Goal: Transaction & Acquisition: Purchase product/service

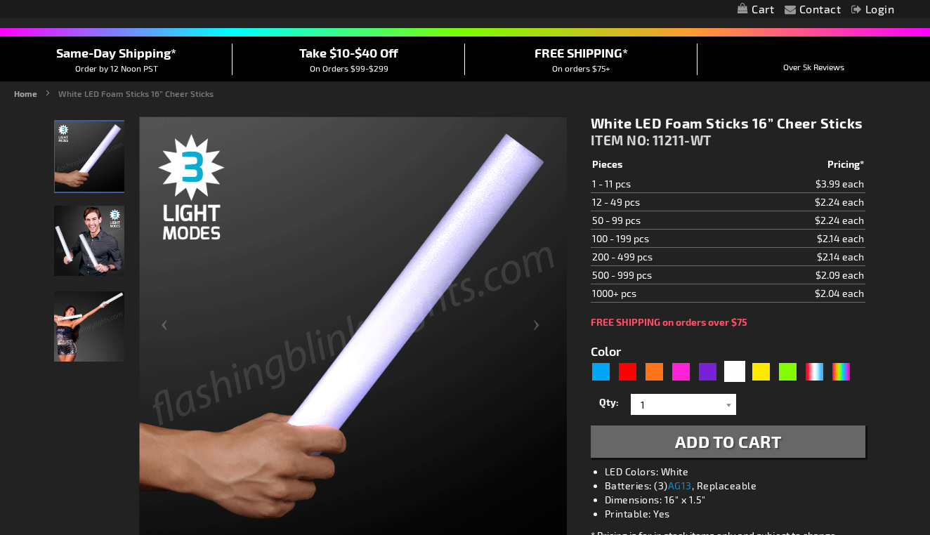
scroll to position [98, 0]
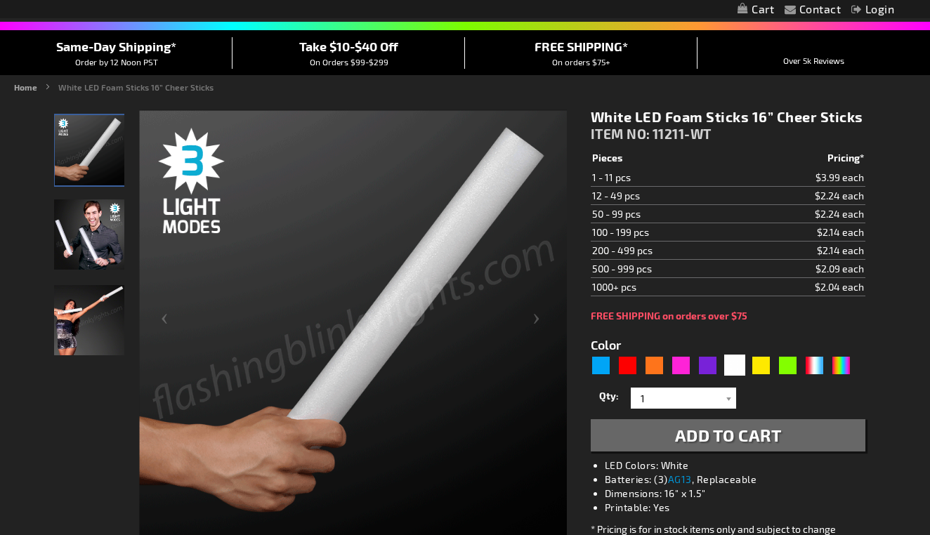
click at [736, 364] on div "Close dialog Get 10% Off Subscribe and save [DATE] Unlock Offer Submit" at bounding box center [465, 267] width 930 height 535
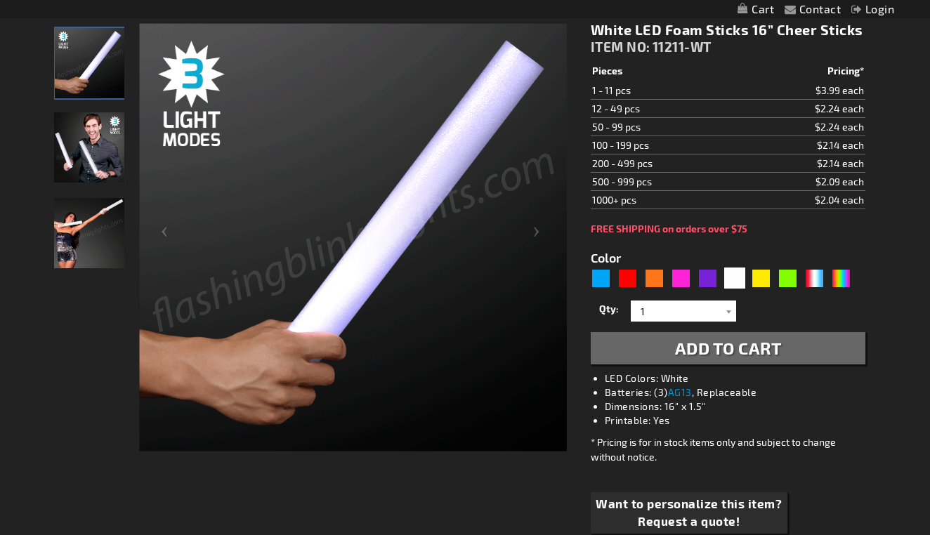
scroll to position [193, 0]
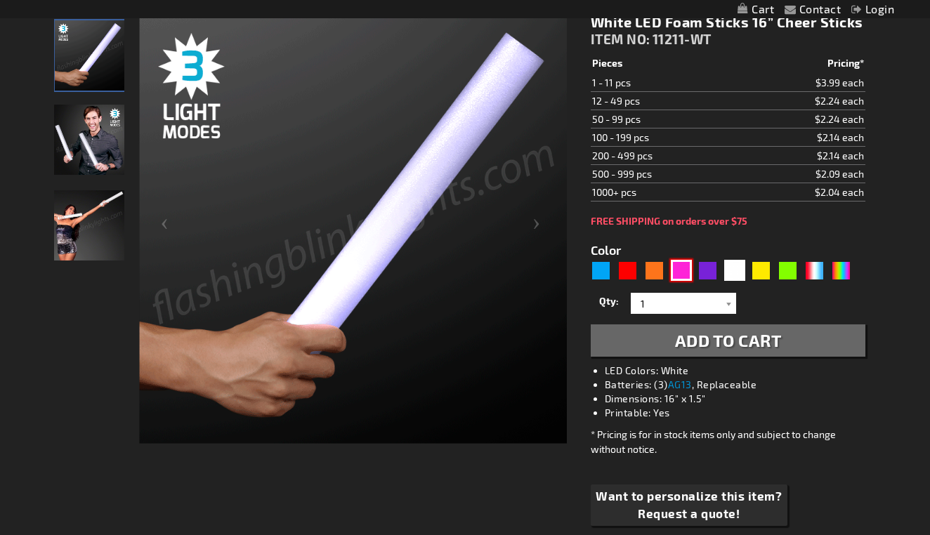
click at [685, 265] on div "Pink" at bounding box center [681, 270] width 21 height 21
type input "5639"
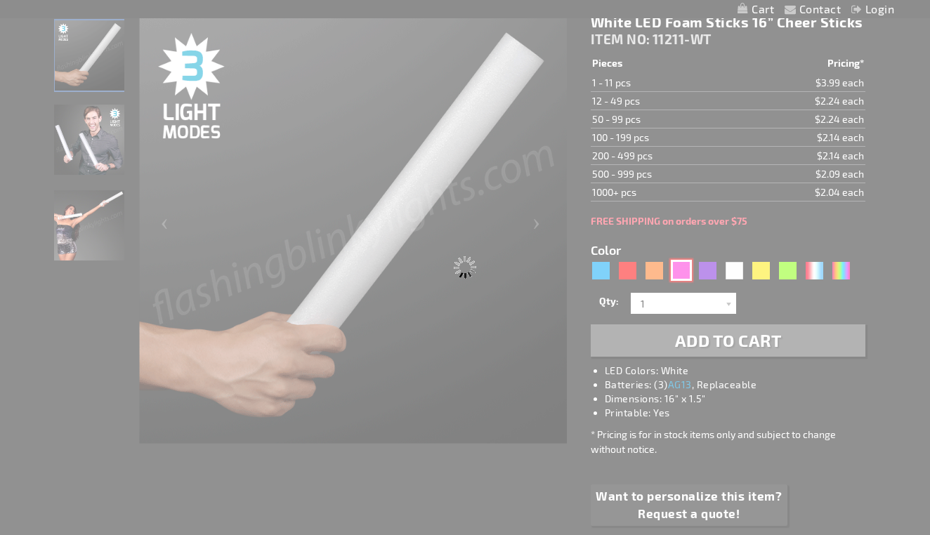
type input "11211-PK"
type input "Customize - Pink LED Foam Stick 16&rdquo; Cheer Sticks - ITEM NO: 11211-PK"
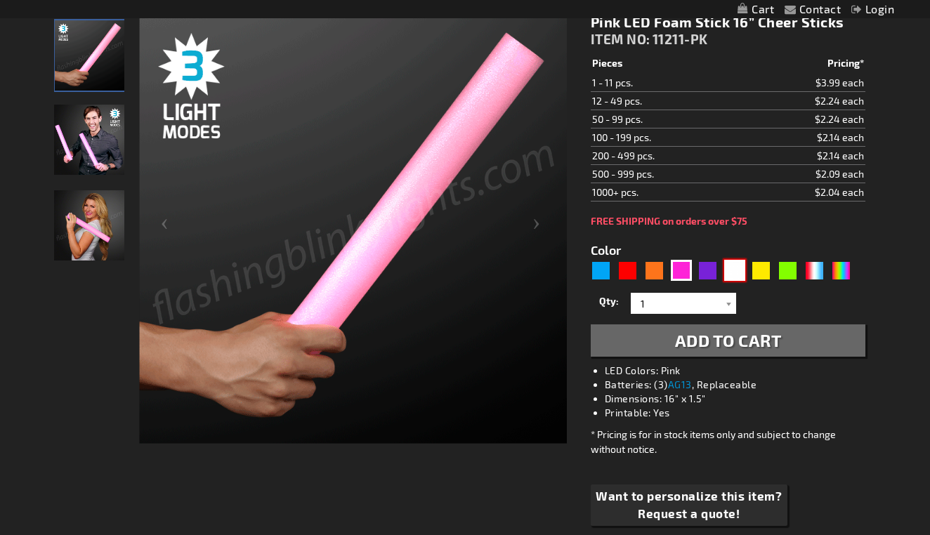
click at [739, 267] on div "White" at bounding box center [734, 270] width 21 height 21
type input "5646"
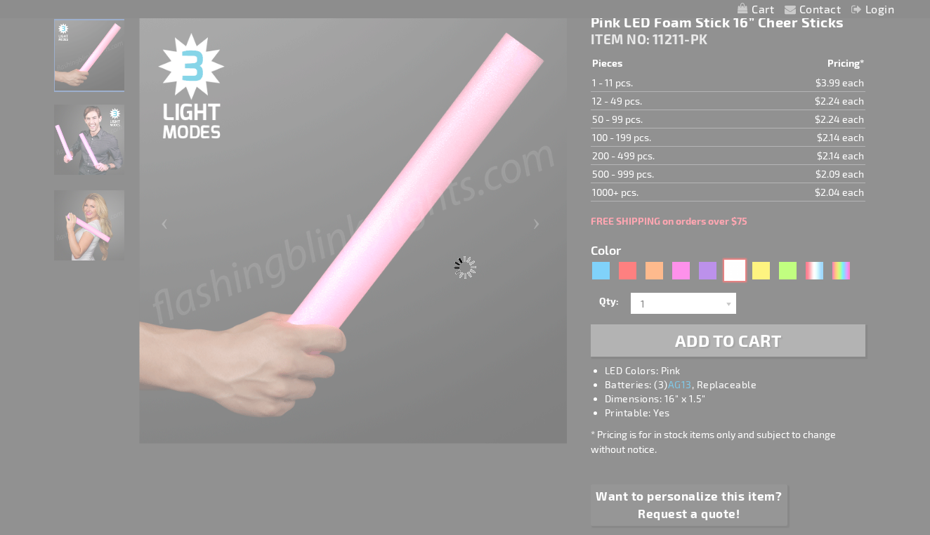
type input "11211-WT"
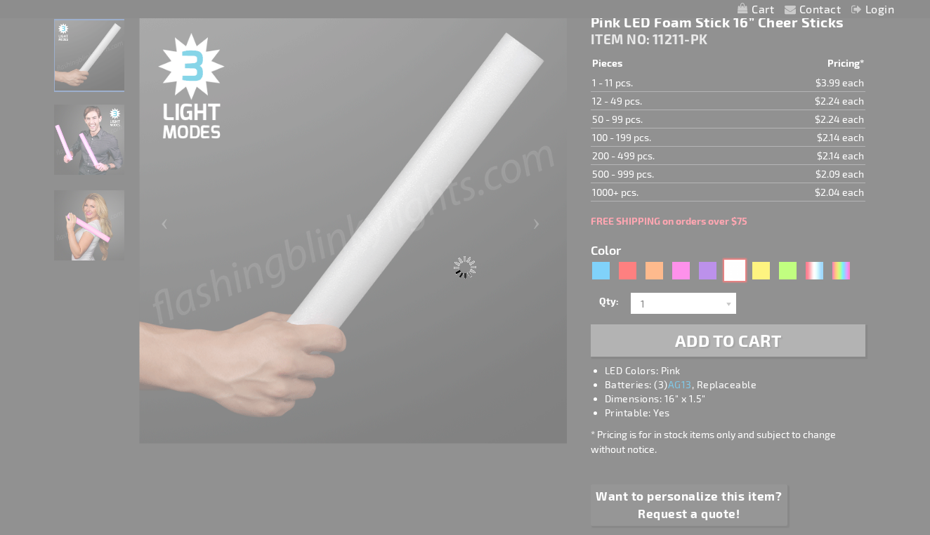
type input "Customize - White LED Foam Sticks 16&rdquo; Cheer Sticks - ITEM NO: 11211-WT"
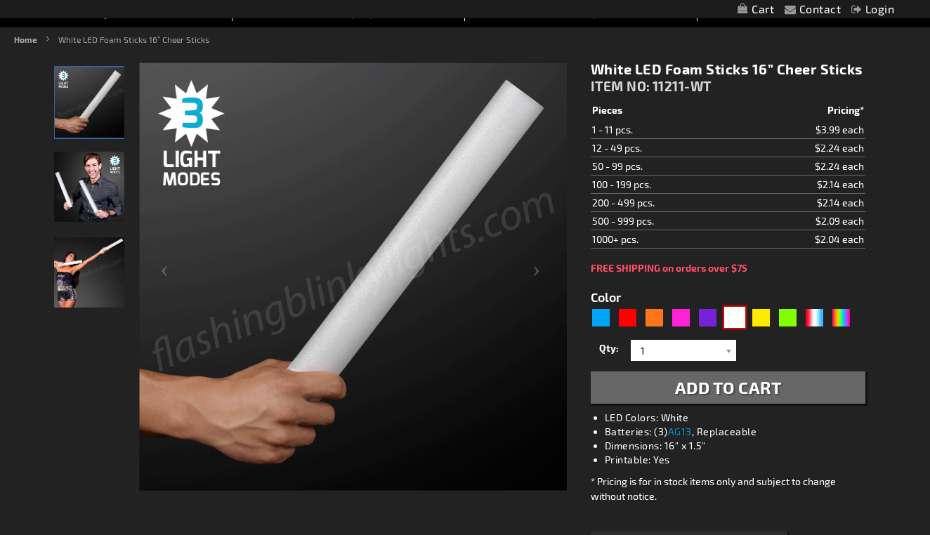
scroll to position [149, 0]
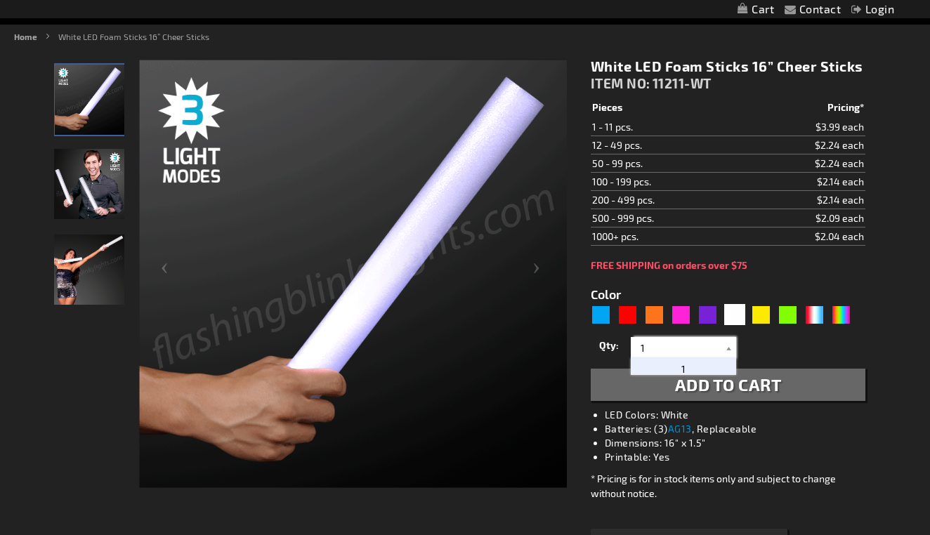
click at [717, 343] on input "1" at bounding box center [685, 347] width 102 height 21
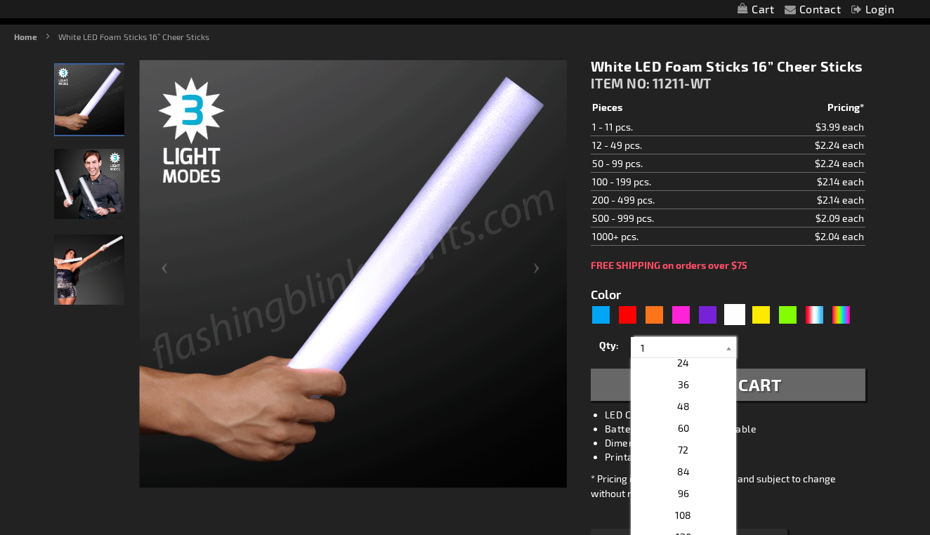
scroll to position [267, 0]
click at [711, 425] on p "60" at bounding box center [682, 429] width 105 height 22
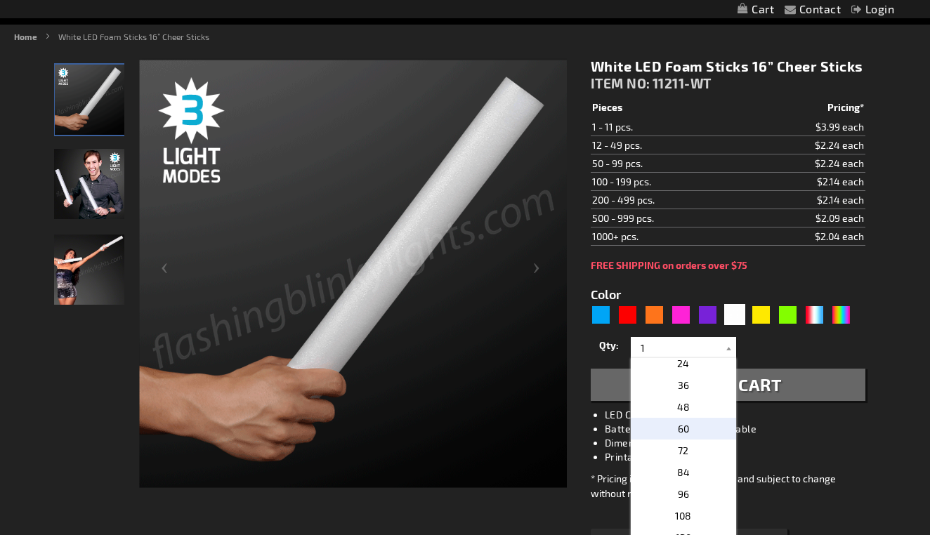
type input "60"
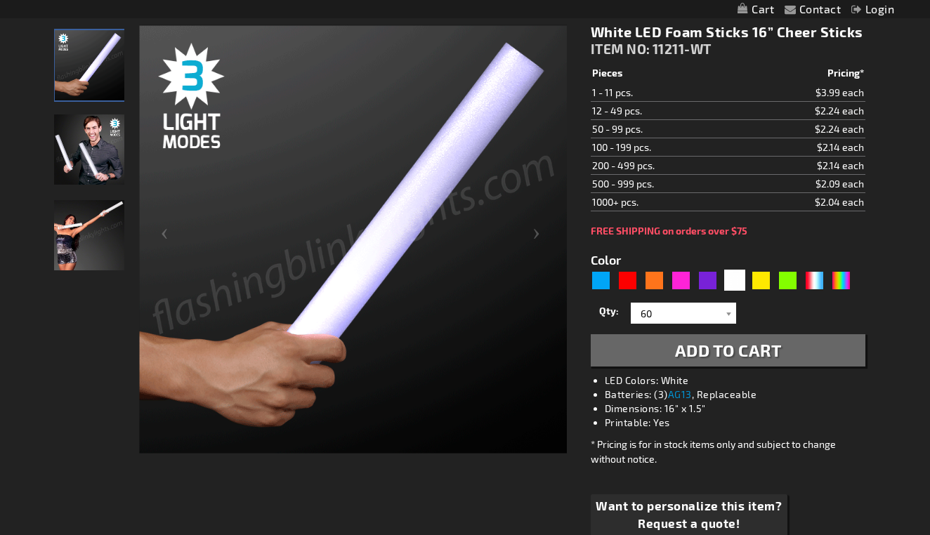
scroll to position [183, 0]
click at [727, 355] on span "Add to Cart" at bounding box center [728, 350] width 107 height 20
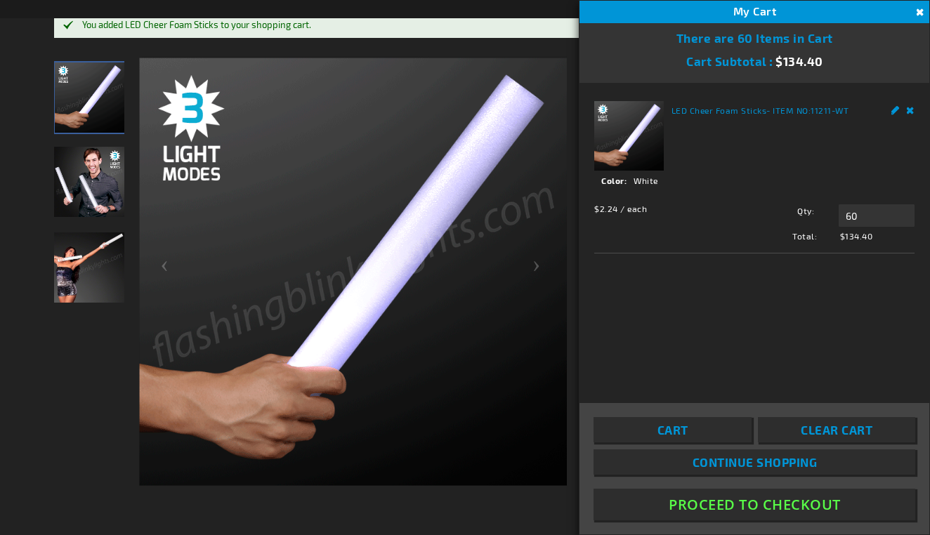
click at [923, 12] on button "Close" at bounding box center [918, 12] width 15 height 15
